Goal: Complete application form

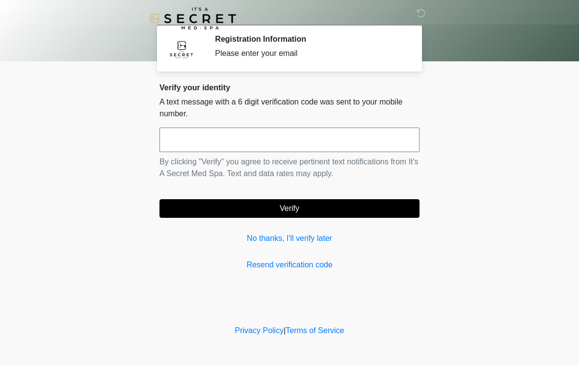
click at [274, 150] on input "text" at bounding box center [289, 139] width 260 height 25
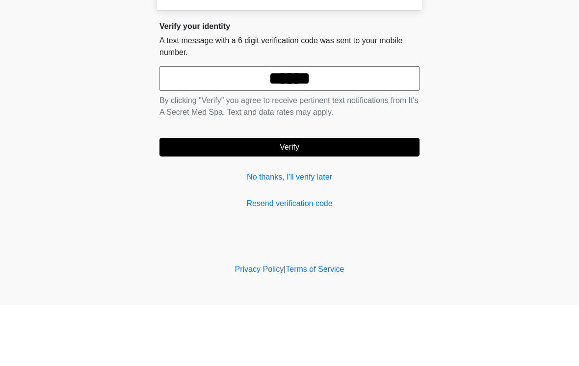
type input "******"
click at [314, 199] on button "Verify" at bounding box center [289, 208] width 260 height 19
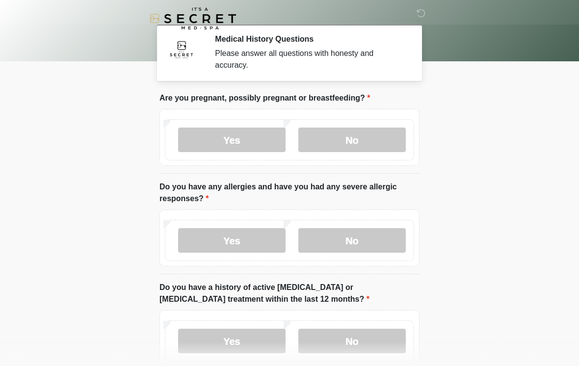
click at [370, 149] on label "No" at bounding box center [351, 139] width 107 height 25
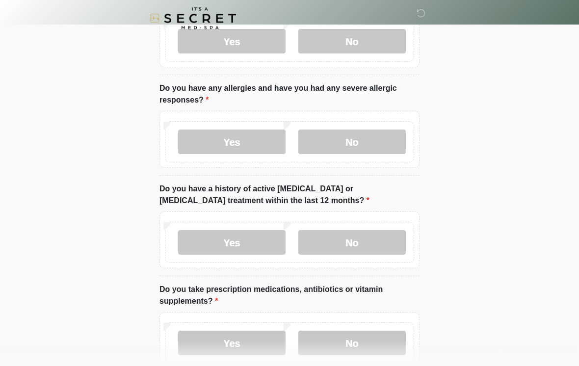
click at [376, 136] on label "No" at bounding box center [351, 142] width 107 height 25
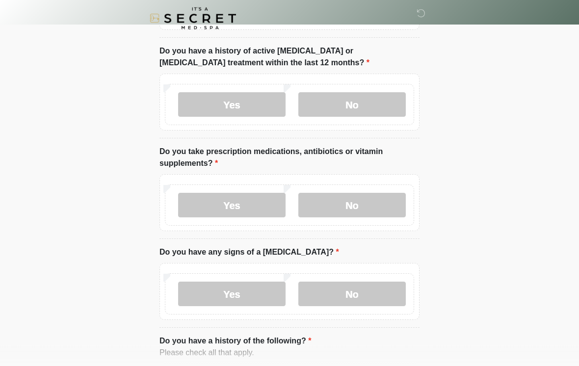
click at [375, 107] on label "No" at bounding box center [351, 105] width 107 height 25
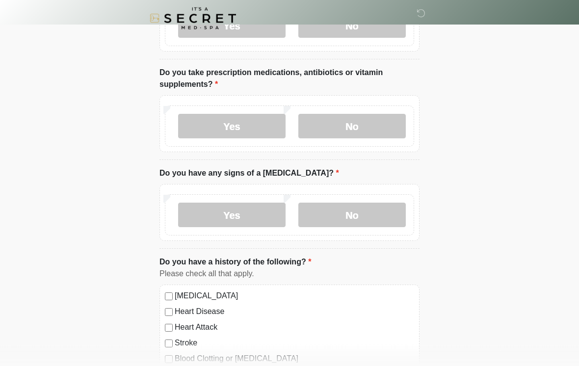
scroll to position [315, 0]
click at [235, 127] on label "Yes" at bounding box center [231, 126] width 107 height 25
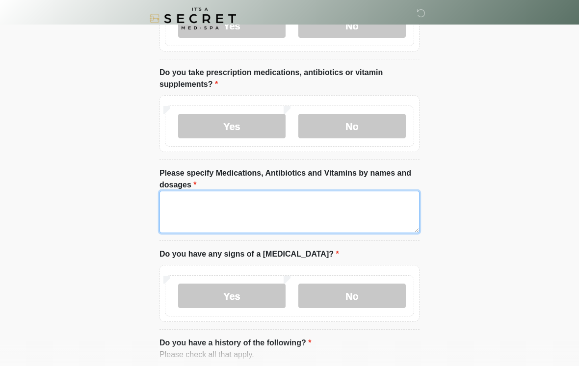
click at [283, 204] on textarea "Please specify Medications, Antibiotics and Vitamins by names and dosages" at bounding box center [289, 212] width 260 height 42
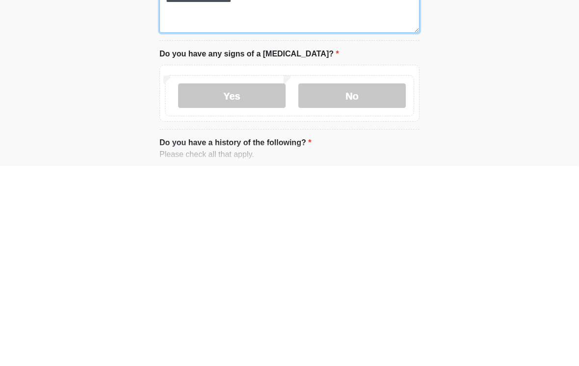
type textarea "**********"
click at [352, 283] on label "No" at bounding box center [351, 295] width 107 height 25
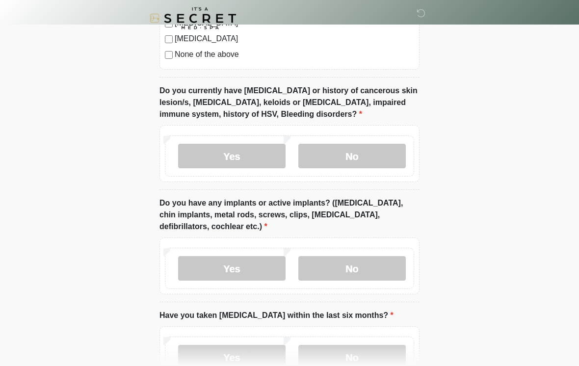
scroll to position [812, 0]
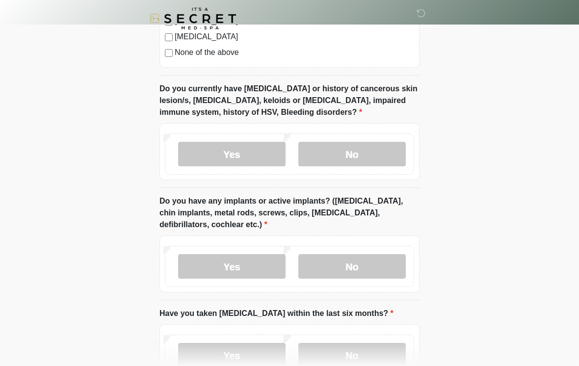
click at [376, 151] on label "No" at bounding box center [351, 154] width 107 height 25
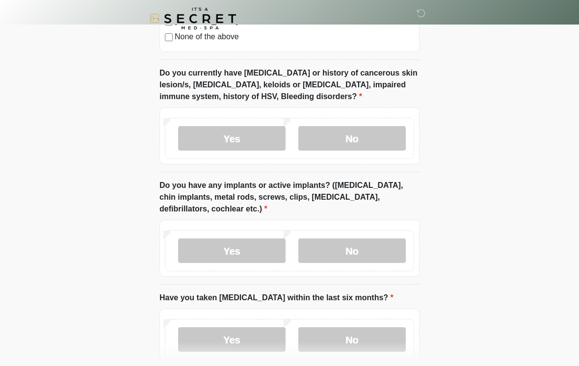
scroll to position [897, 0]
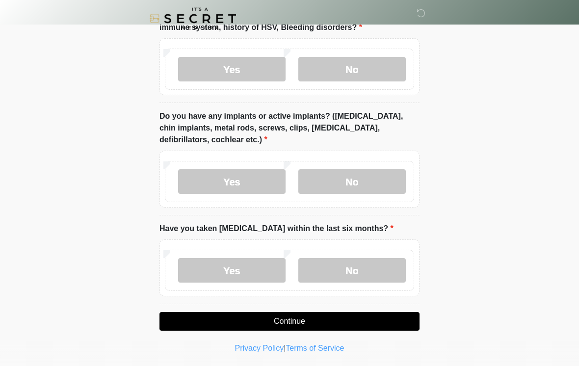
click at [370, 183] on label "No" at bounding box center [351, 181] width 107 height 25
click at [359, 260] on label "No" at bounding box center [351, 270] width 107 height 25
click at [303, 324] on button "Continue" at bounding box center [289, 321] width 260 height 19
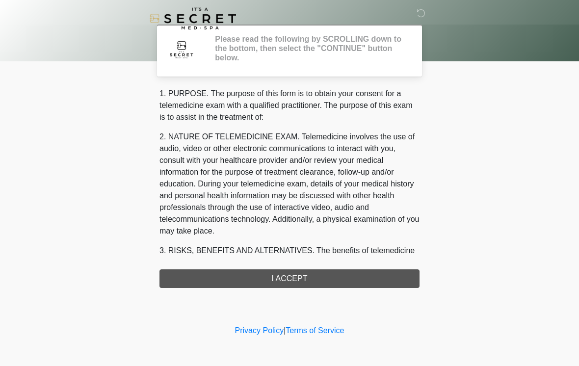
scroll to position [0, 0]
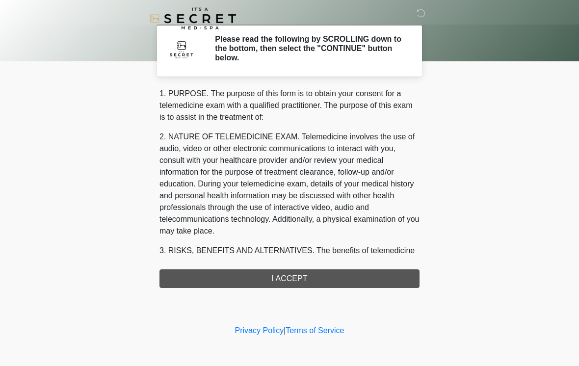
click at [328, 277] on div "1. PURPOSE. The purpose of this form is to obtain your consent for a telemedici…" at bounding box center [289, 188] width 260 height 200
click at [306, 276] on div "1. PURPOSE. The purpose of this form is to obtain your consent for a telemedici…" at bounding box center [289, 188] width 260 height 200
click at [314, 278] on div "1. PURPOSE. The purpose of this form is to obtain your consent for a telemedici…" at bounding box center [289, 188] width 260 height 200
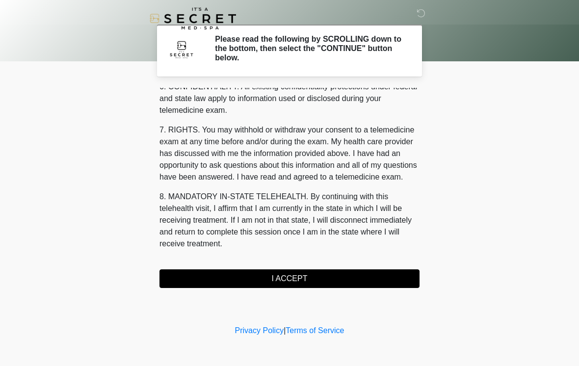
click at [307, 277] on button "I ACCEPT" at bounding box center [289, 278] width 260 height 19
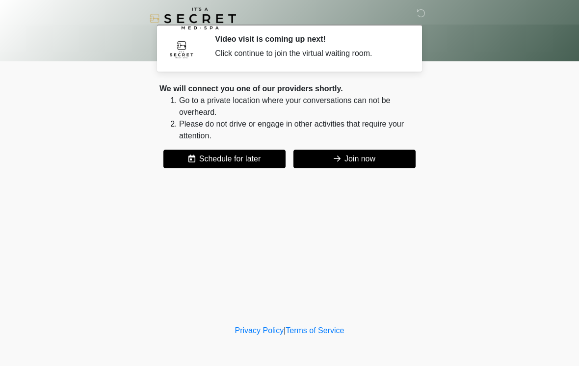
click at [347, 157] on button "Join now" at bounding box center [354, 159] width 122 height 19
